Goal: Task Accomplishment & Management: Use online tool/utility

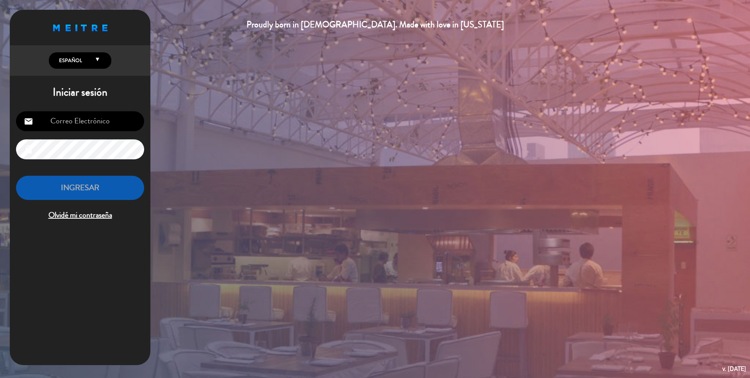
click at [76, 118] on input "email" at bounding box center [80, 121] width 128 height 20
type input "A"
type input "[EMAIL_ADDRESS][DOMAIN_NAME]"
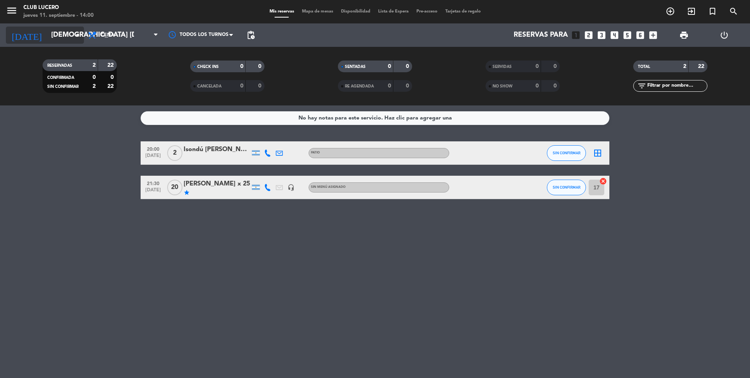
click at [68, 41] on input "[DEMOGRAPHIC_DATA] [DATE]" at bounding box center [92, 35] width 91 height 16
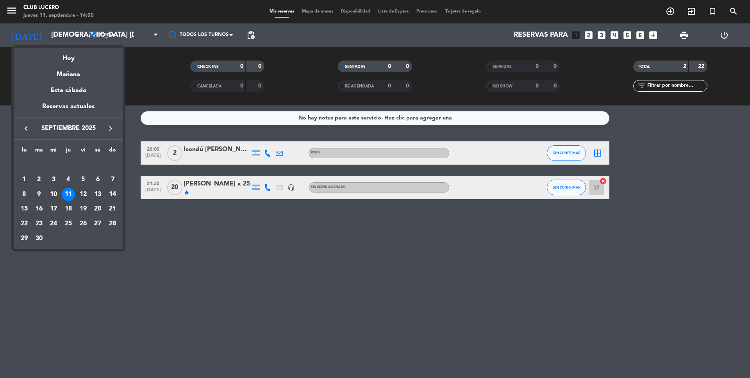
click at [84, 197] on div "12" at bounding box center [83, 194] width 13 height 13
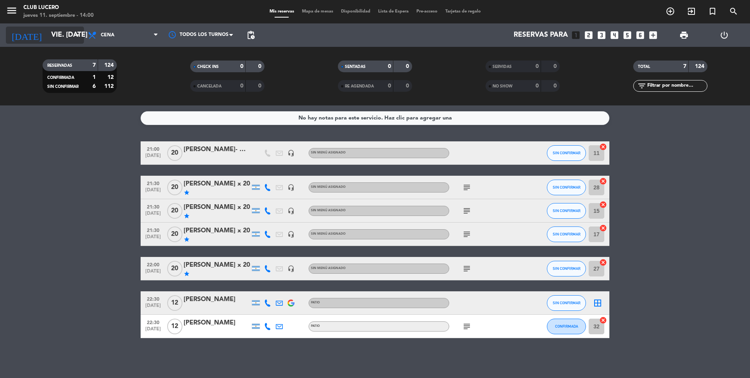
click at [64, 39] on input "vie. [DATE]" at bounding box center [92, 35] width 91 height 16
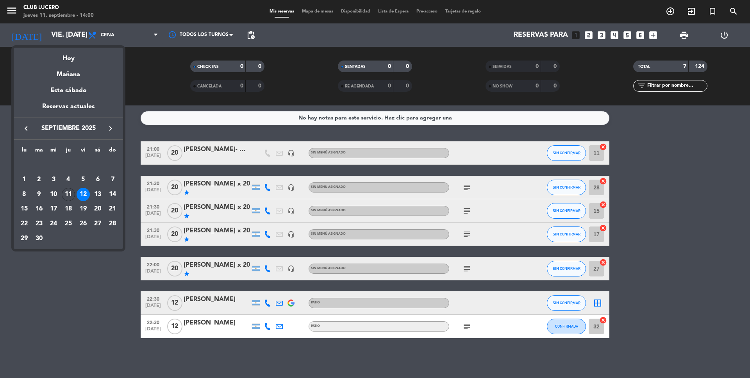
click at [98, 194] on div "13" at bounding box center [97, 194] width 13 height 13
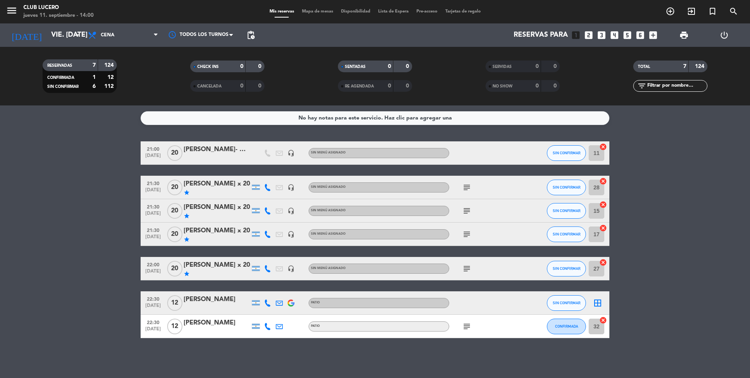
type input "sáb. [DATE]"
